Goal: Transaction & Acquisition: Book appointment/travel/reservation

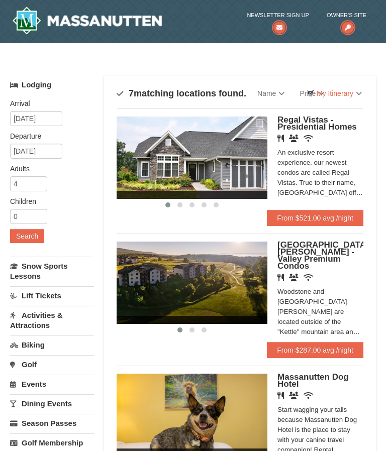
click at [308, 250] on span "[GEOGRAPHIC_DATA][PERSON_NAME] - Valley Premium Condos" at bounding box center [322, 255] width 91 height 31
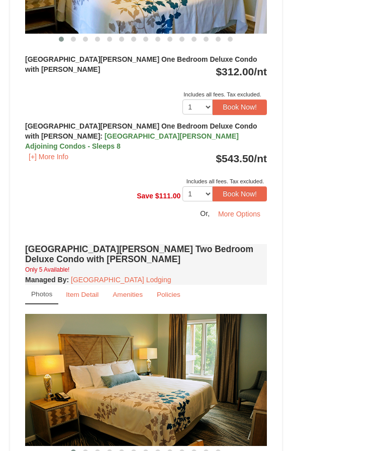
scroll to position [968, 0]
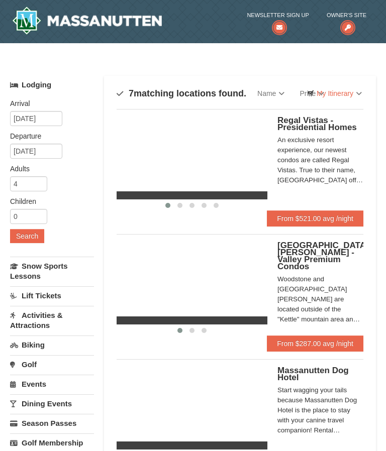
select select "9"
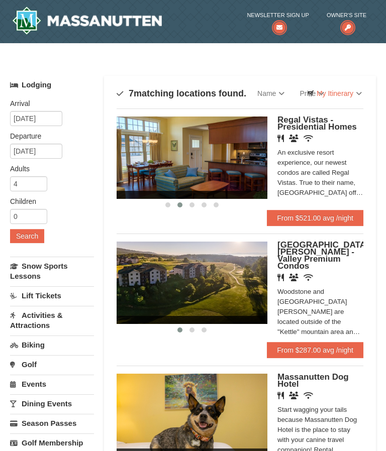
click at [231, 158] on img at bounding box center [191, 157] width 151 height 82
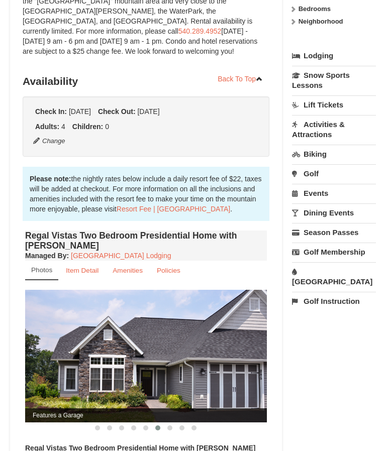
scroll to position [209, 0]
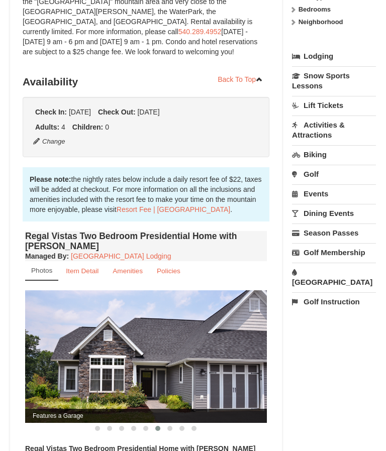
click at [133, 267] on small "Amenities" at bounding box center [127, 271] width 30 height 8
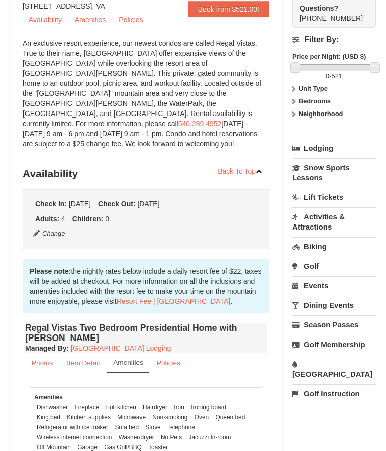
scroll to position [0, 0]
